Goal: Navigation & Orientation: Understand site structure

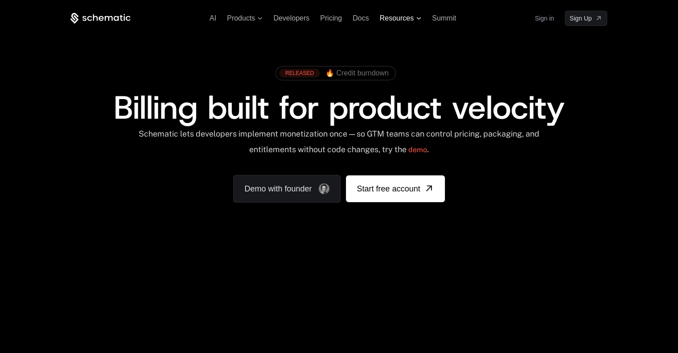
click at [406, 21] on span "Resources" at bounding box center [397, 18] width 34 height 8
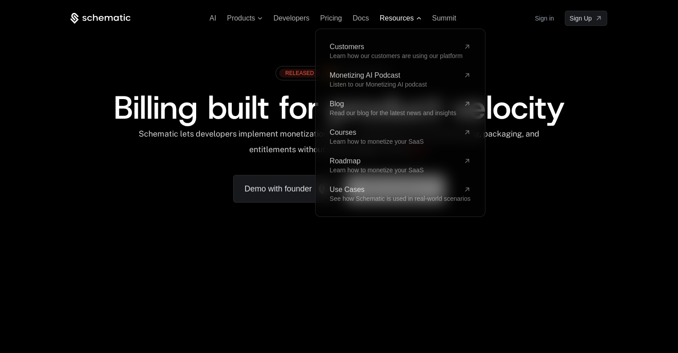
click at [406, 21] on span "Resources" at bounding box center [397, 18] width 34 height 8
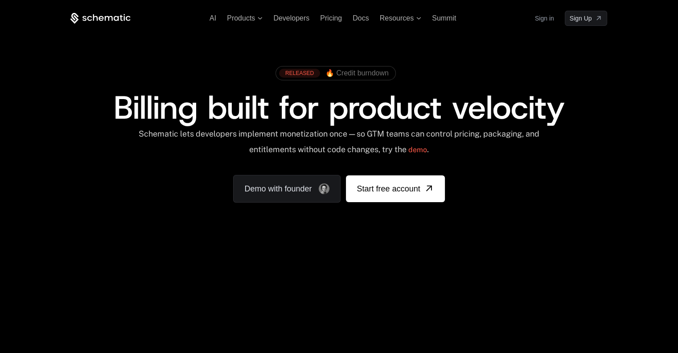
click at [620, 105] on div "RELEASED 🔥 Credit burndown Billing built for product velocity Schematic lets de…" at bounding box center [339, 132] width 580 height 212
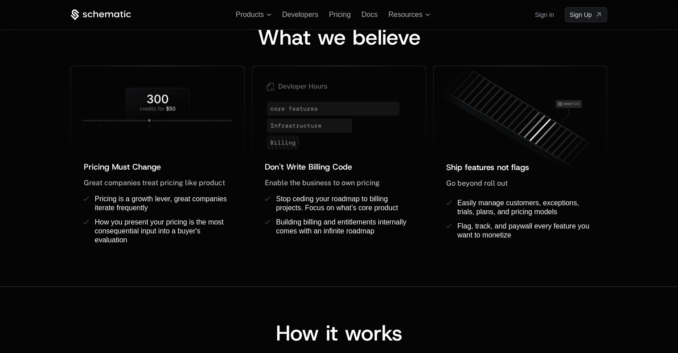
scroll to position [580, 0]
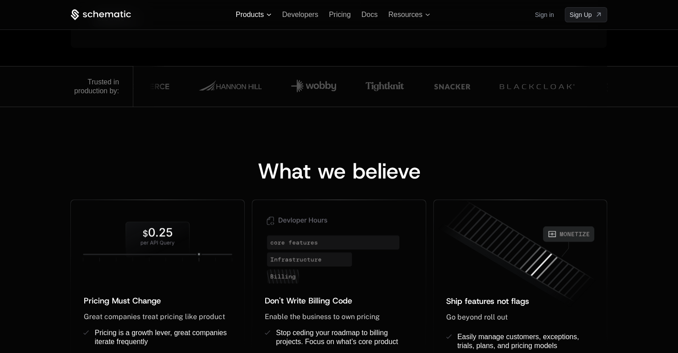
click at [269, 12] on span "Products" at bounding box center [254, 15] width 36 height 8
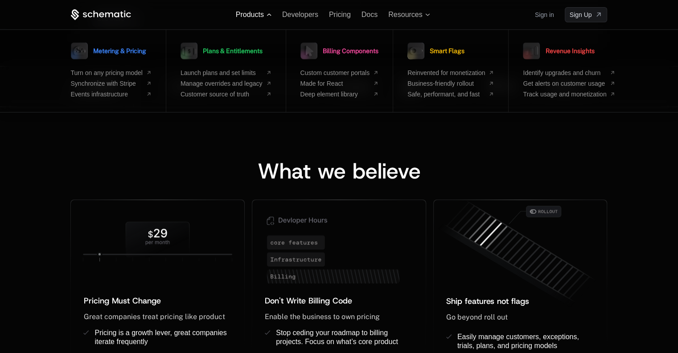
click at [269, 14] on icon at bounding box center [269, 14] width 4 height 2
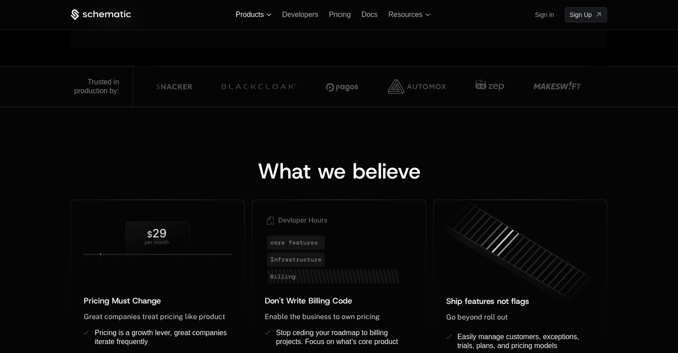
click at [269, 14] on icon at bounding box center [269, 14] width 5 height 3
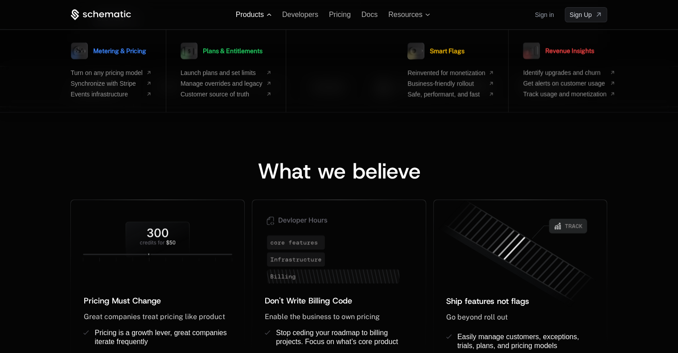
click at [269, 14] on icon at bounding box center [269, 14] width 4 height 2
